Goal: Task Accomplishment & Management: Manage account settings

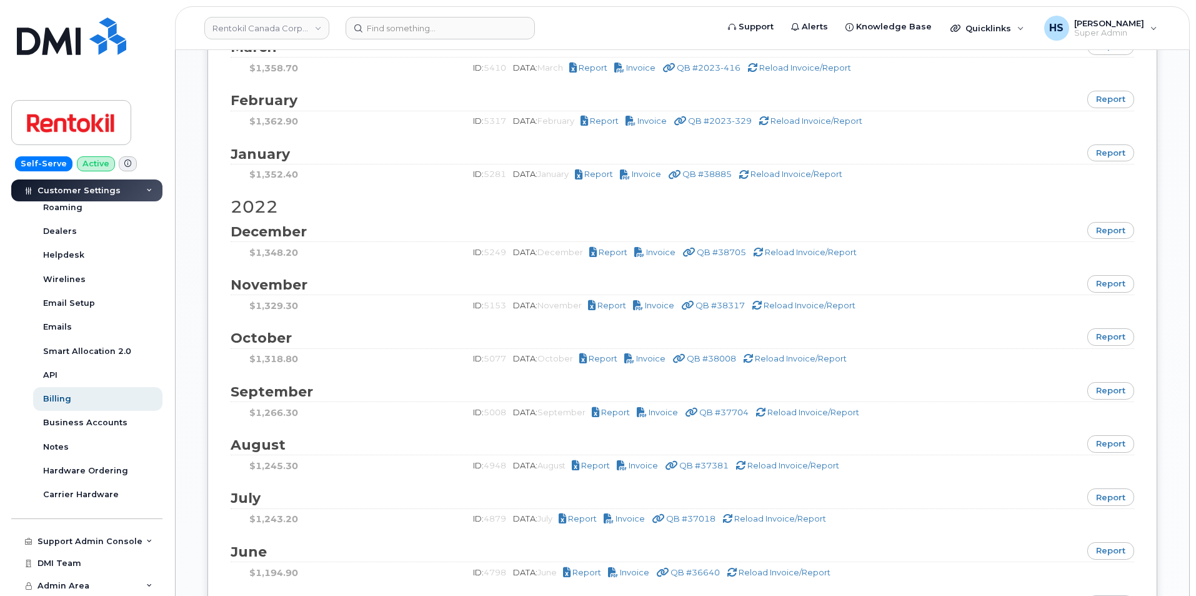
scroll to position [2688, 0]
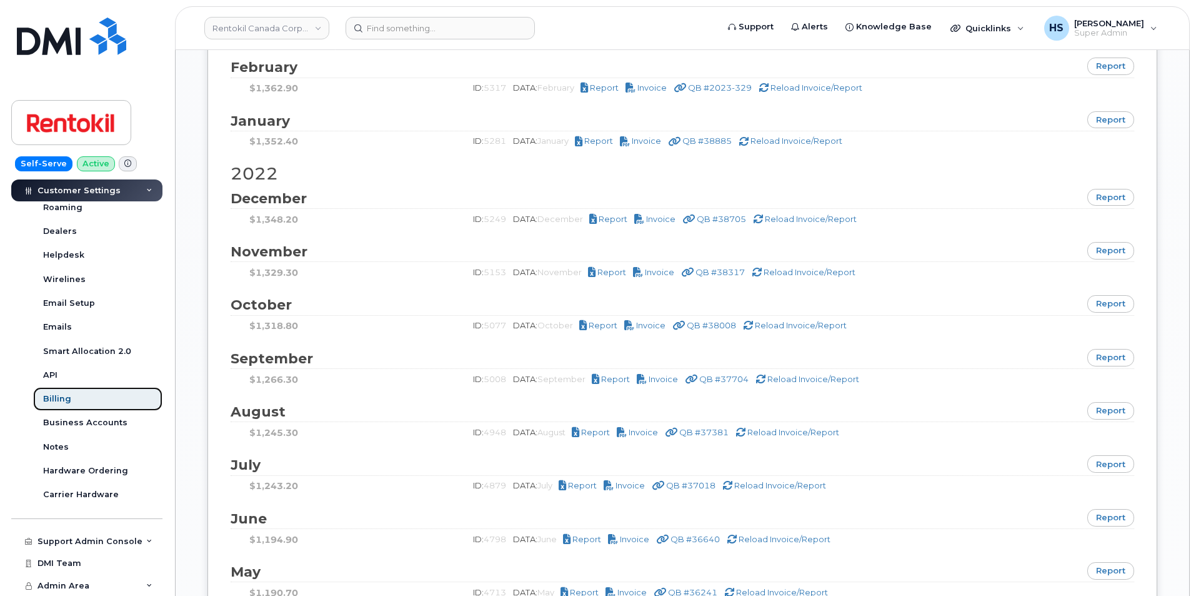
click at [62, 396] on div "Billing" at bounding box center [57, 398] width 28 height 11
click at [257, 31] on link "Rentokil Canada Corporate" at bounding box center [266, 28] width 125 height 23
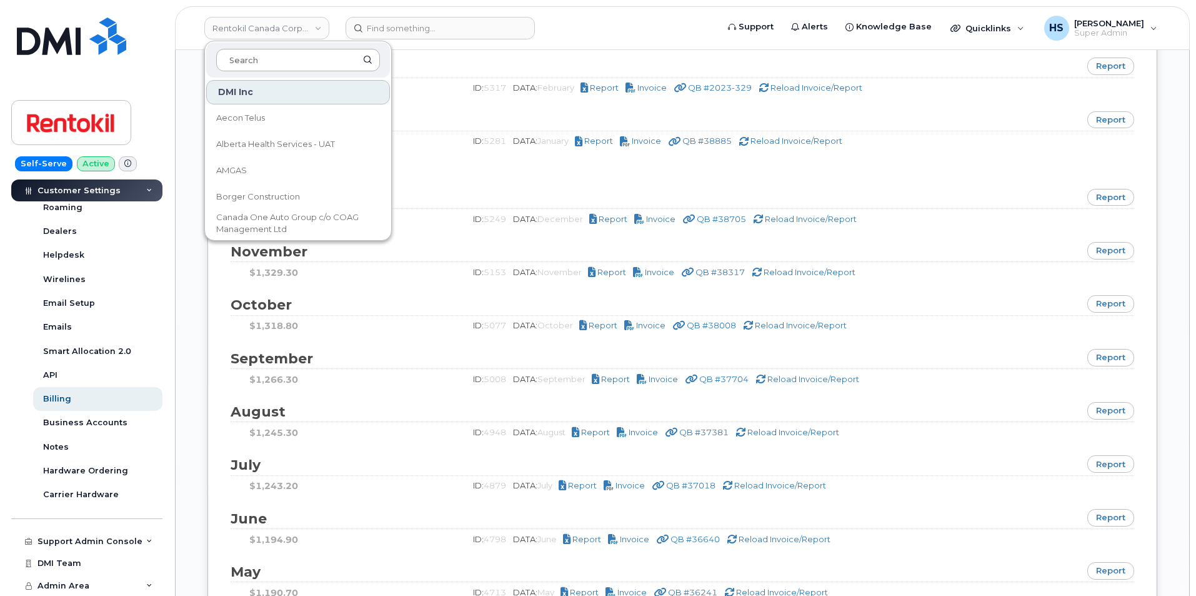
click at [264, 56] on input at bounding box center [298, 60] width 164 height 23
type input "ONB"
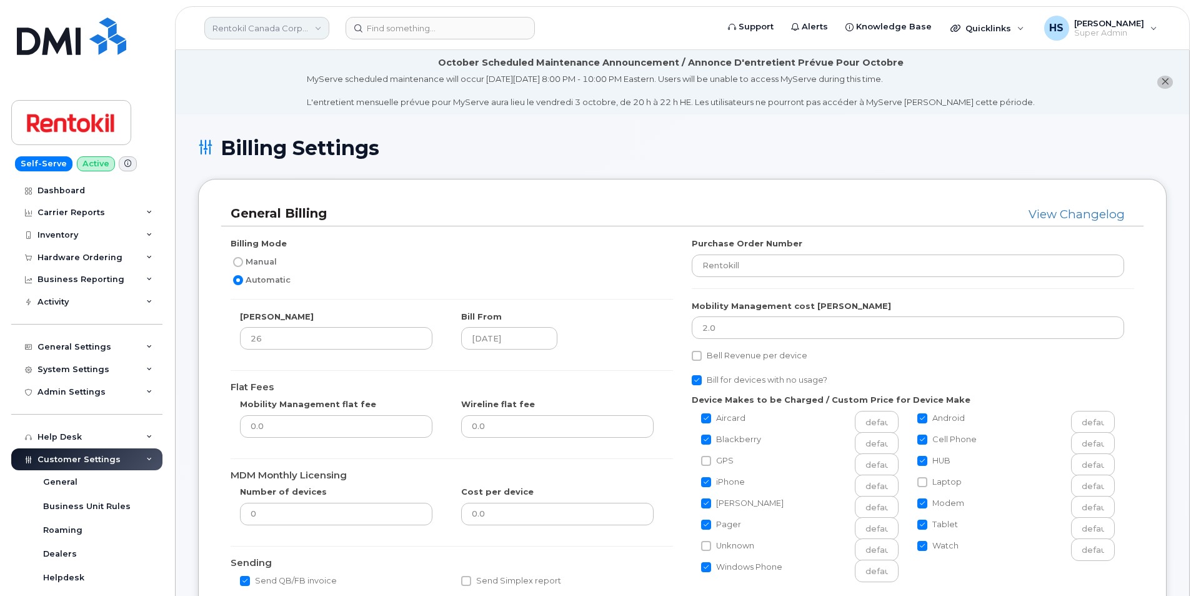
click at [293, 29] on link "Rentokil Canada Corporate" at bounding box center [266, 28] width 125 height 23
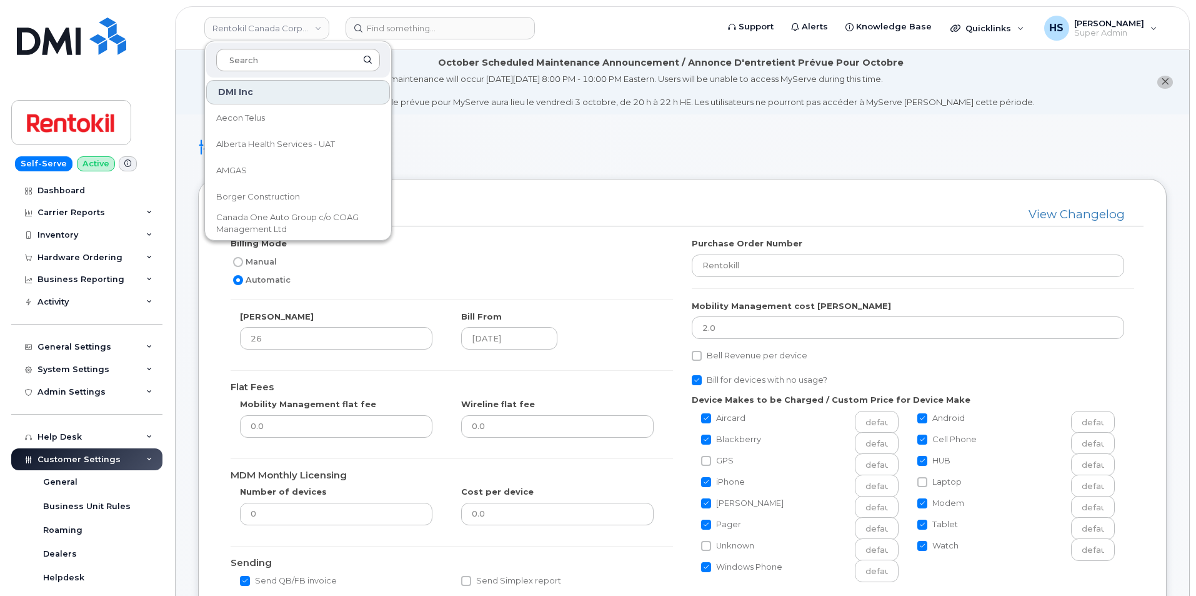
click at [279, 63] on input at bounding box center [298, 60] width 164 height 23
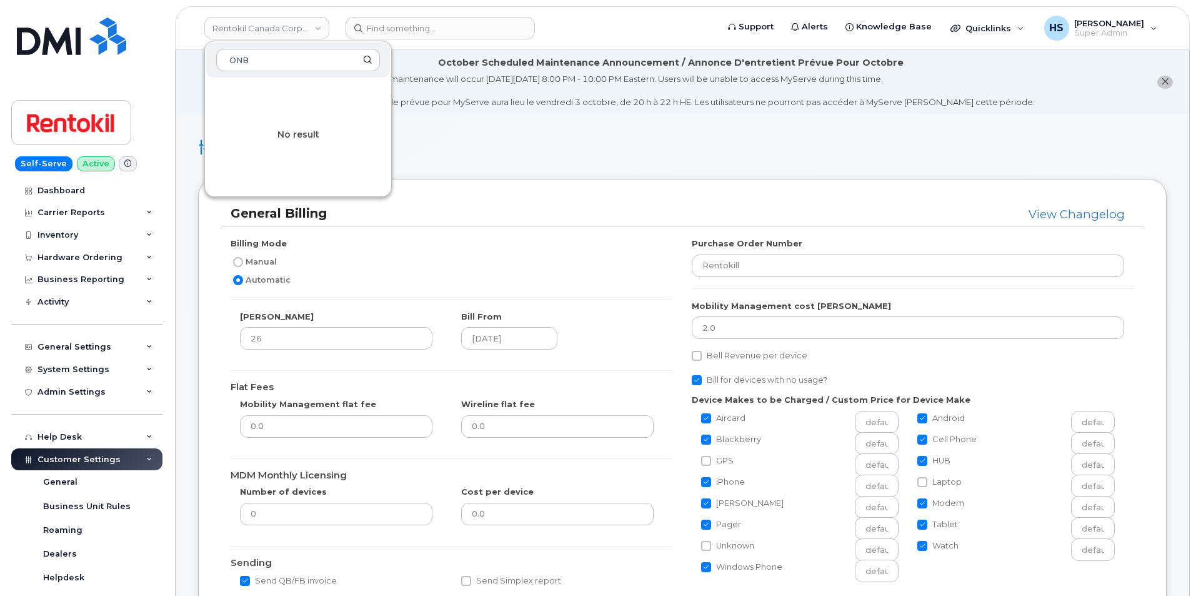
type input "ONB"
